Goal: Check status

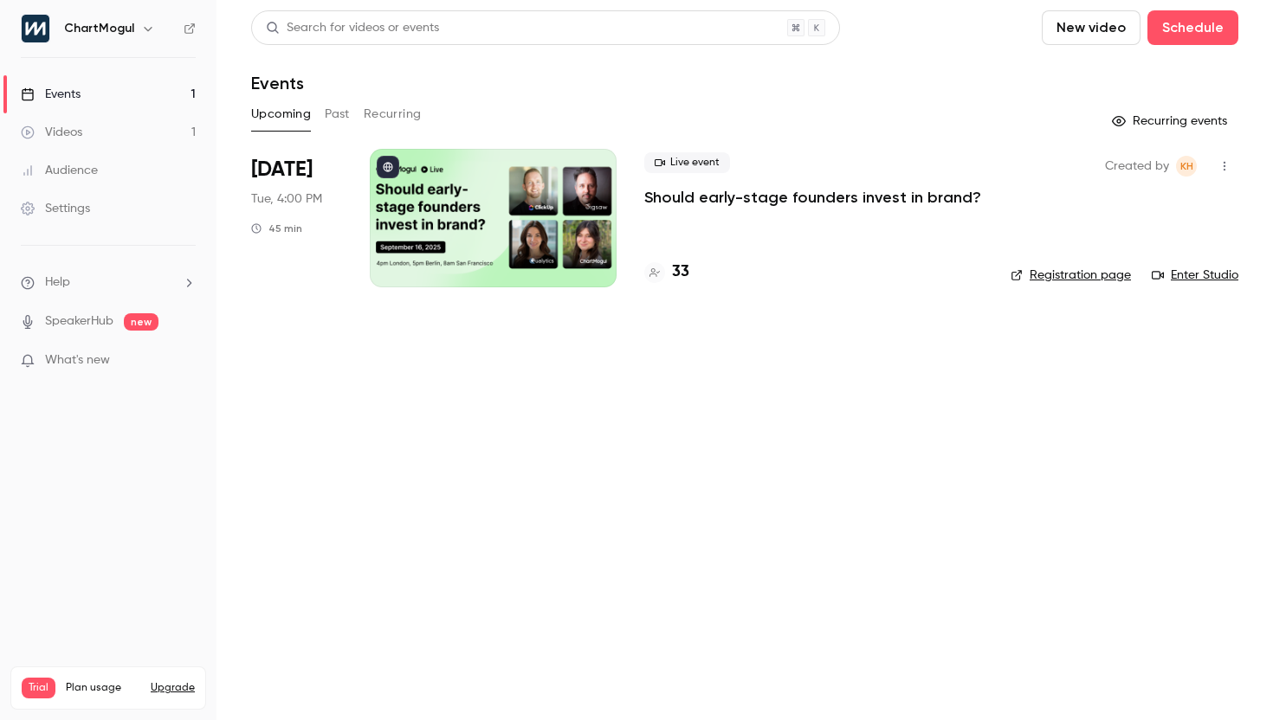
click at [721, 191] on p "Should early-stage founders invest in brand?" at bounding box center [812, 197] width 337 height 21
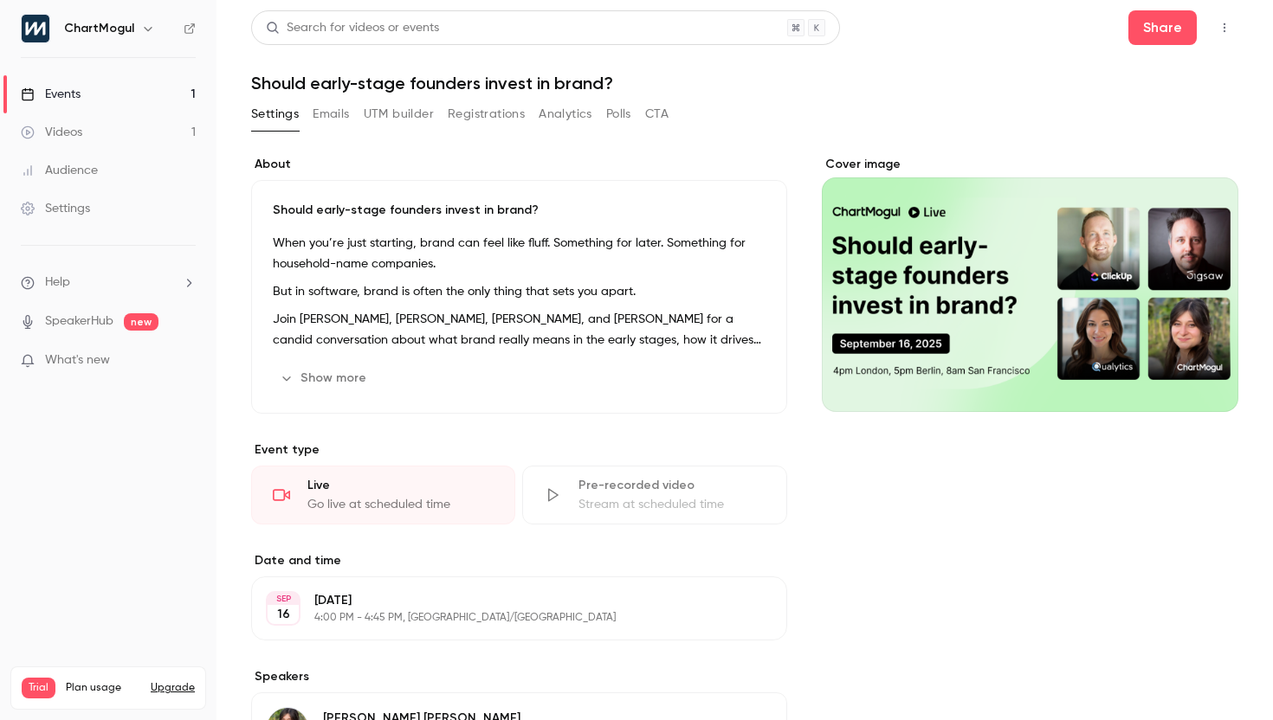
click at [483, 117] on button "Registrations" at bounding box center [486, 114] width 77 height 28
